Goal: Check status

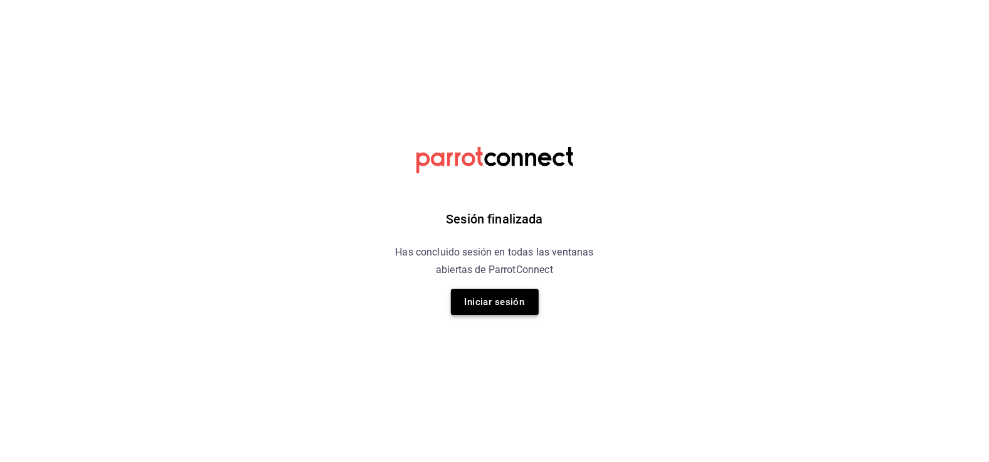
click at [481, 299] on button "Iniciar sesión" at bounding box center [495, 302] width 88 height 26
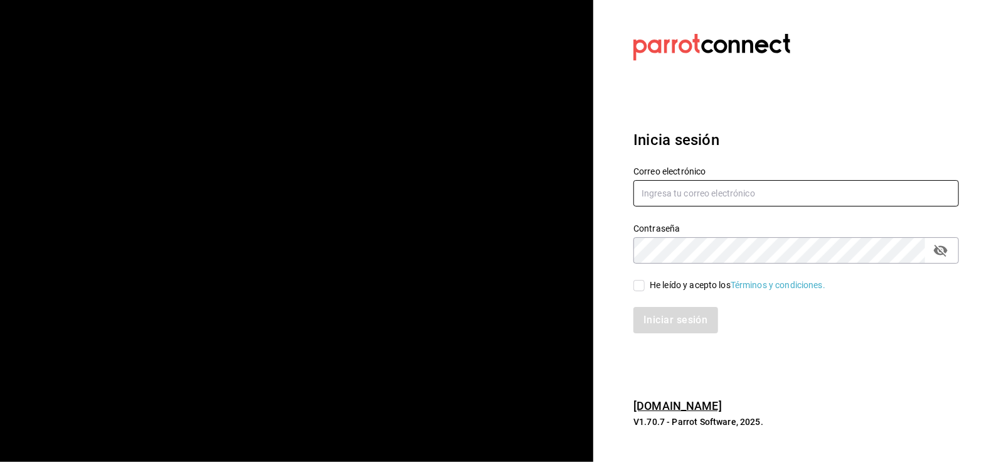
type input "multiuser@peace.com"
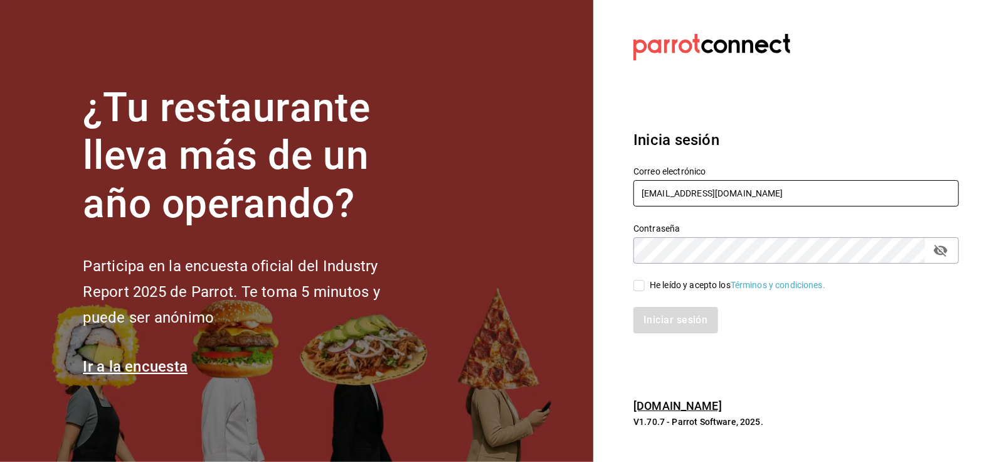
drag, startPoint x: 744, startPoint y: 194, endPoint x: 94, endPoint y: 149, distance: 651.6
click at [94, 149] on div "¿Tu restaurante lleva más de un año operando? Participa en la encuesta oficial …" at bounding box center [494, 231] width 989 height 462
paste input "dixieadmon@gmail.com"
type input "dixieadmon@gmail.com"
click at [477, 264] on div "¿Tu restaurante lleva más de un año operando? Participa en la encuesta oficial …" at bounding box center [494, 231] width 989 height 462
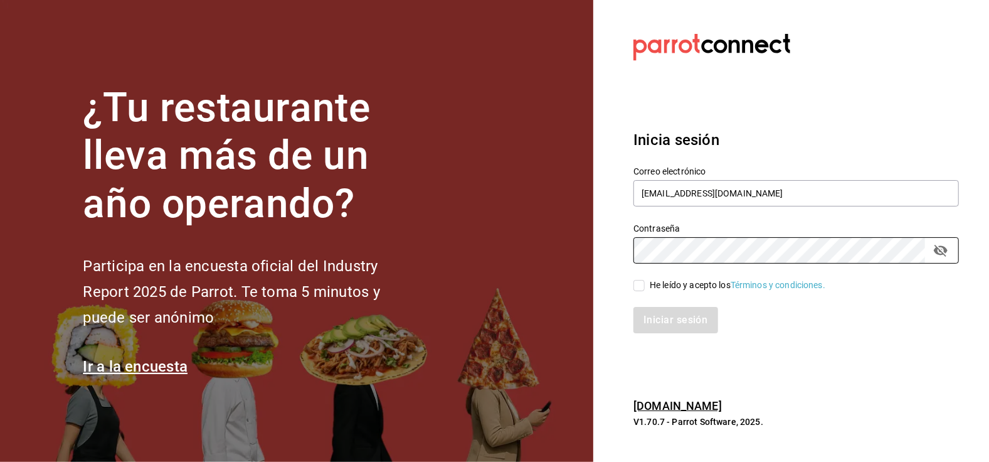
click at [683, 379] on section "Datos incorrectos. Verifica que tu Correo o Contraseña estén bien escritos. Ini…" at bounding box center [792, 231] width 396 height 462
click at [636, 287] on input "He leído y acepto los Términos y condiciones." at bounding box center [639, 285] width 11 height 11
checkbox input "true"
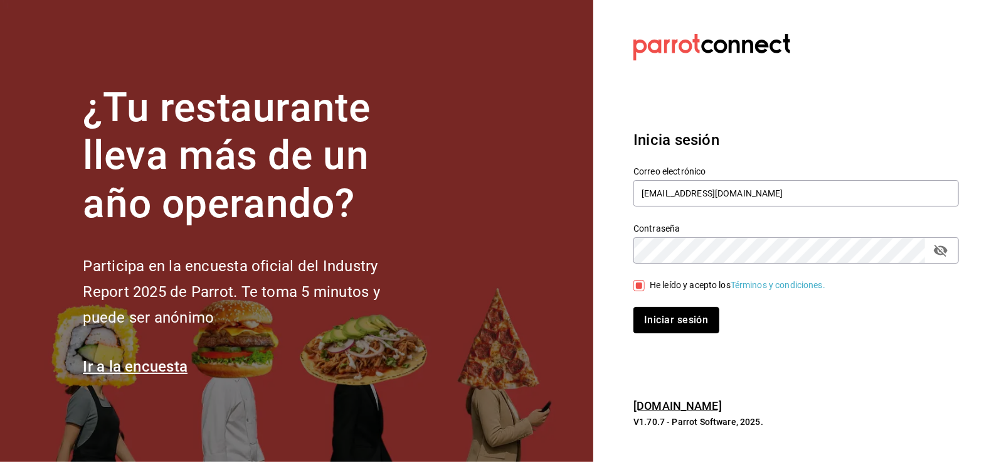
click at [661, 310] on button "Iniciar sesión" at bounding box center [676, 320] width 85 height 26
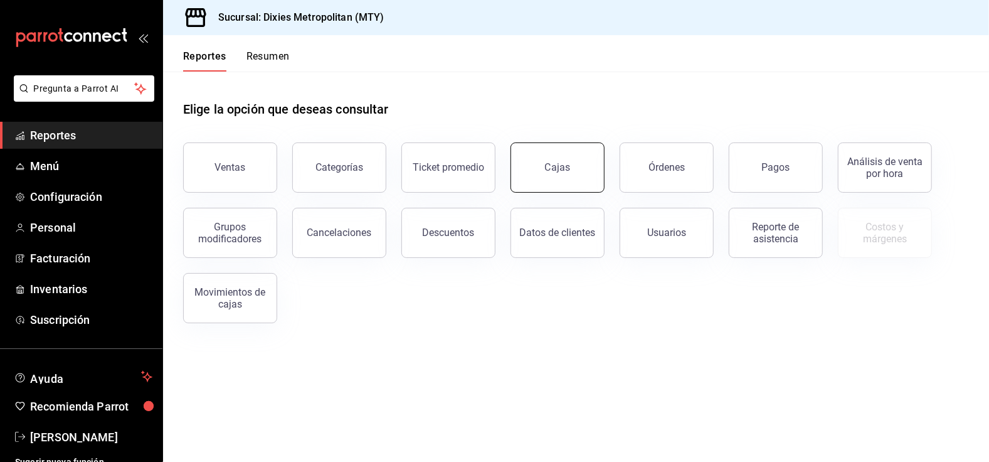
click at [556, 173] on div "Cajas" at bounding box center [558, 167] width 26 height 15
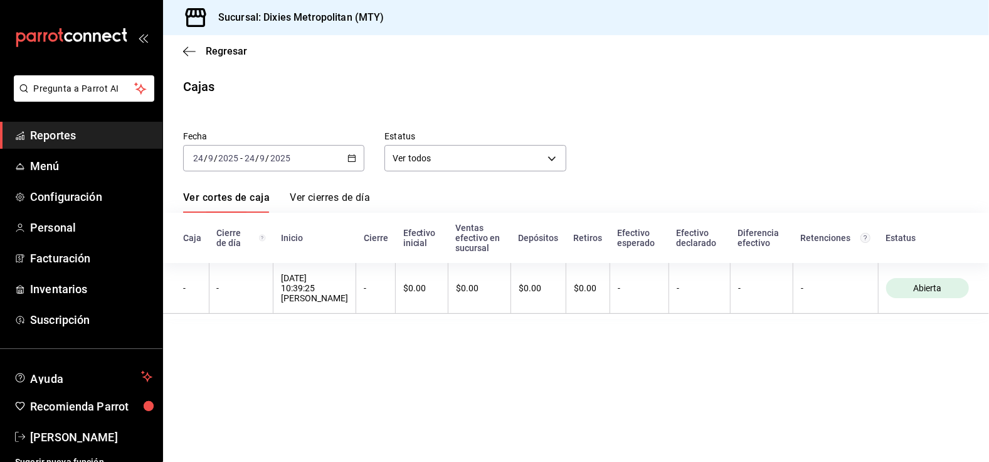
click at [349, 156] on \(Stroke\) "button" at bounding box center [352, 158] width 8 height 7
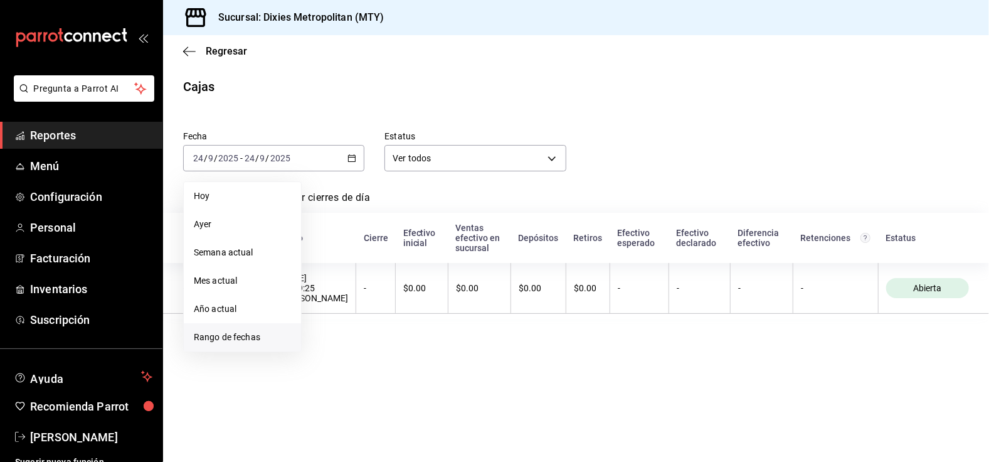
click at [267, 327] on li "Rango de fechas" at bounding box center [242, 337] width 117 height 28
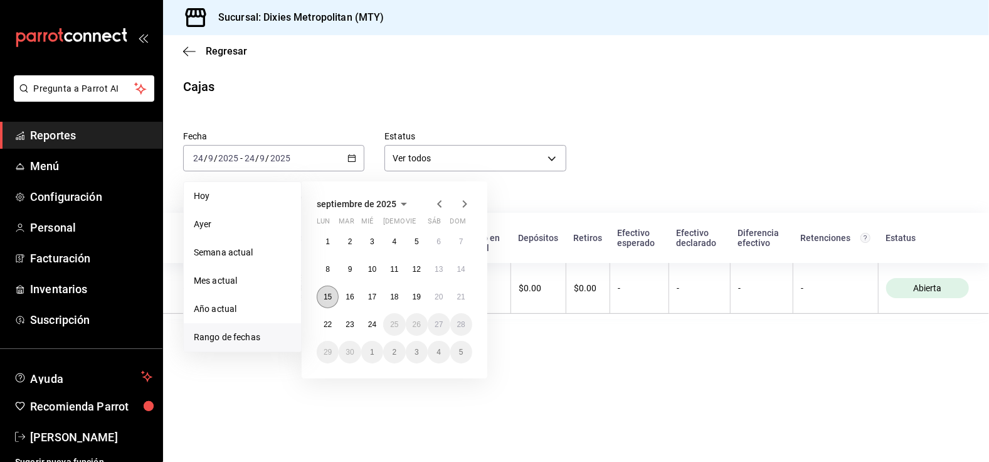
click at [332, 295] on abbr "15" at bounding box center [328, 296] width 8 height 9
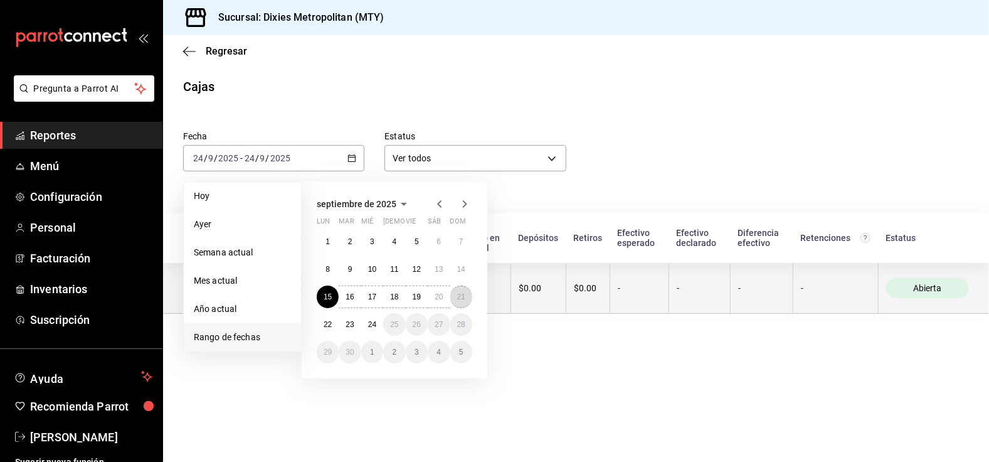
click at [465, 296] on abbr "21" at bounding box center [461, 296] width 8 height 9
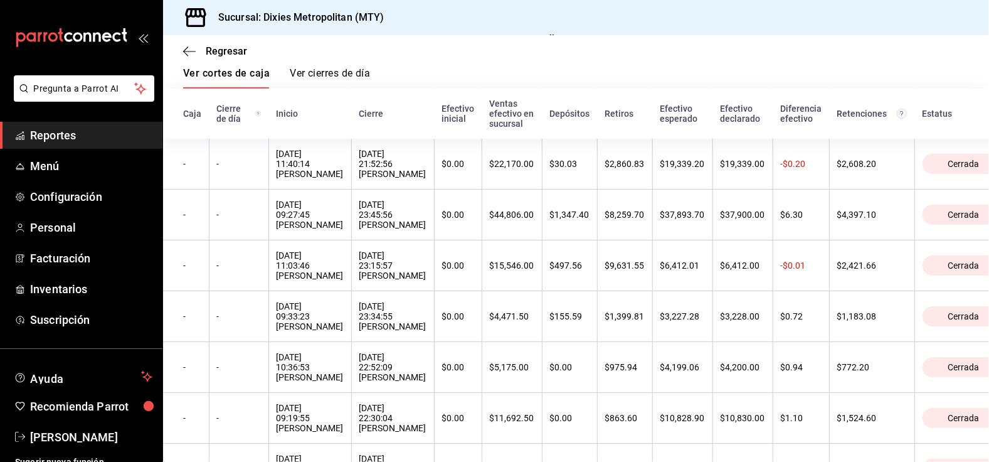
scroll to position [123, 0]
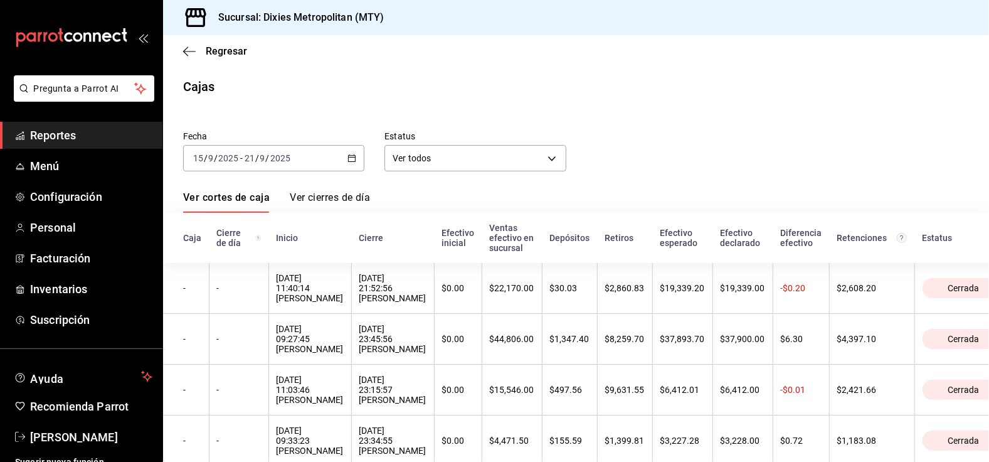
click at [348, 156] on icon "button" at bounding box center [352, 158] width 9 height 9
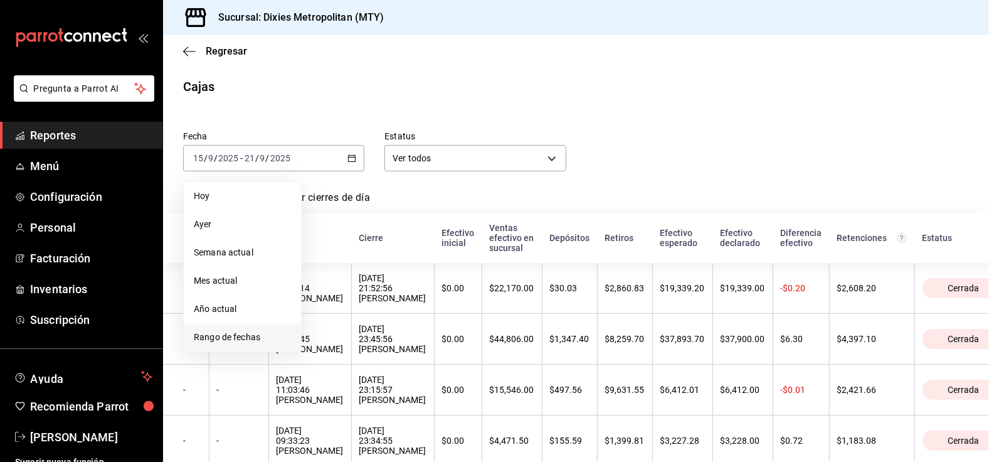
click at [240, 341] on span "Rango de fechas" at bounding box center [242, 337] width 97 height 13
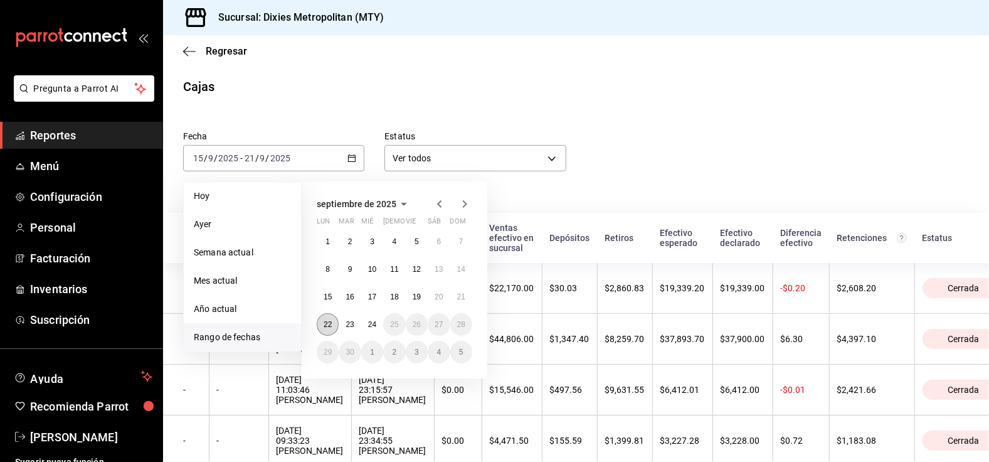
click at [328, 325] on abbr "22" at bounding box center [328, 324] width 8 height 9
click at [354, 322] on button "23" at bounding box center [350, 324] width 22 height 23
